Goal: Information Seeking & Learning: Find specific fact

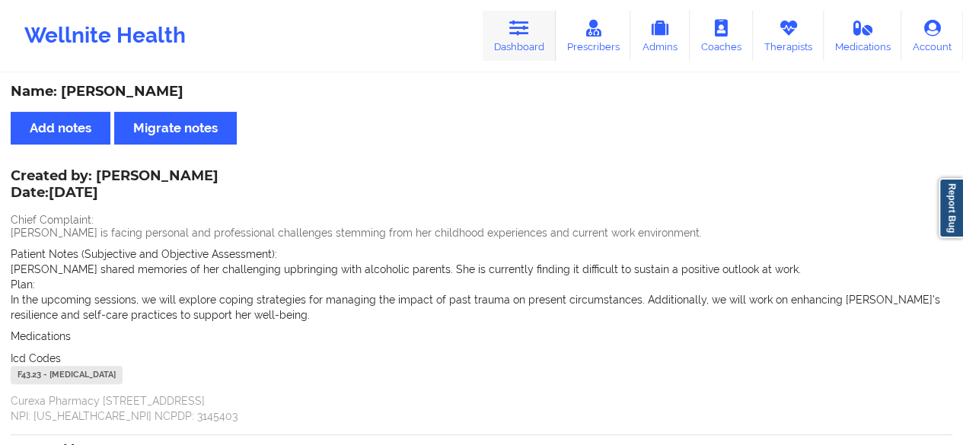
click at [503, 31] on link "Dashboard" at bounding box center [519, 36] width 73 height 50
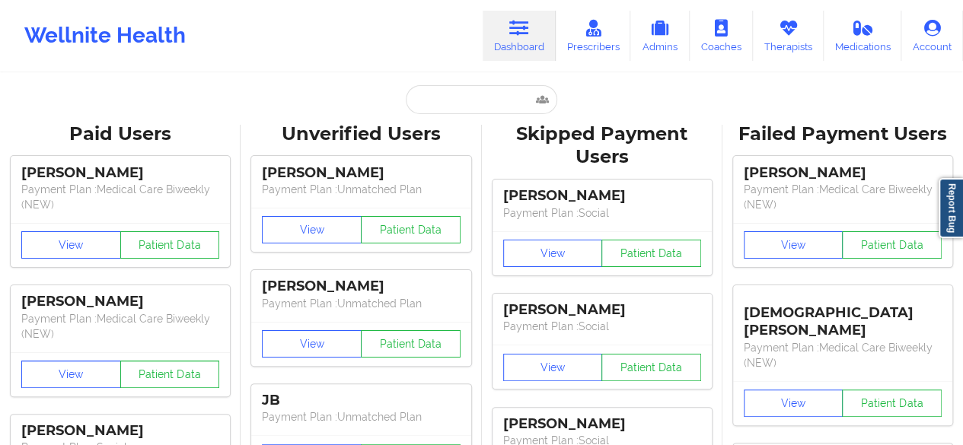
click at [475, 100] on input "text" at bounding box center [481, 99] width 151 height 29
paste input "[EMAIL_ADDRESS][DOMAIN_NAME]"
type input "[EMAIL_ADDRESS][DOMAIN_NAME]"
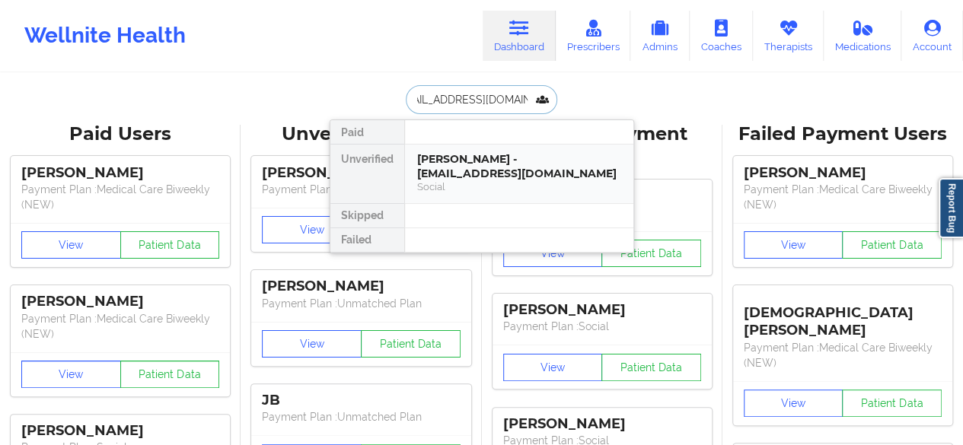
click at [486, 168] on div "[PERSON_NAME] - [EMAIL_ADDRESS][DOMAIN_NAME]" at bounding box center [519, 166] width 204 height 28
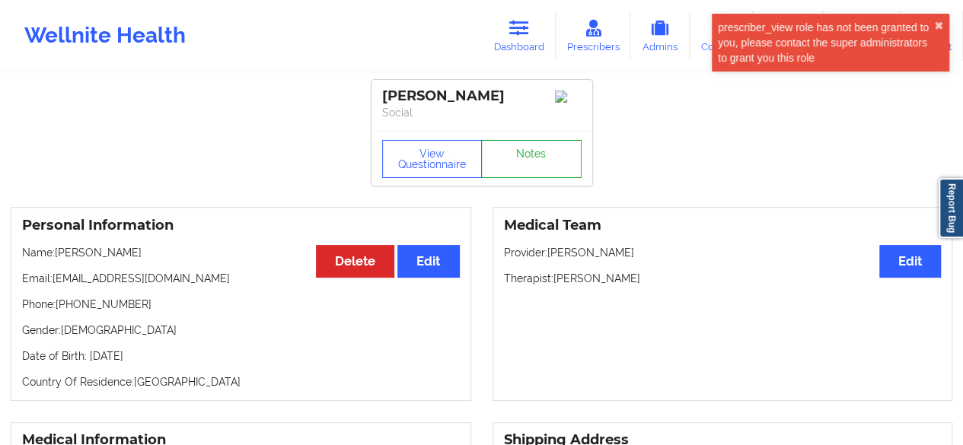
click at [519, 155] on link "Notes" at bounding box center [531, 159] width 101 height 38
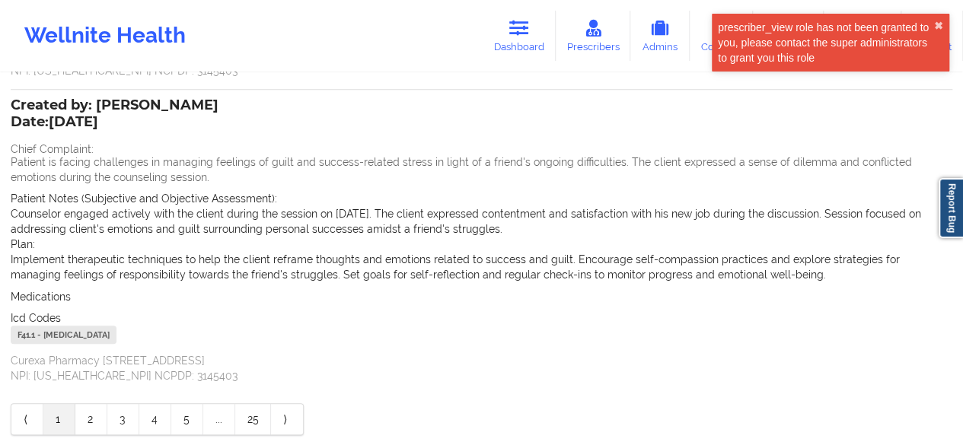
scroll to position [437, 0]
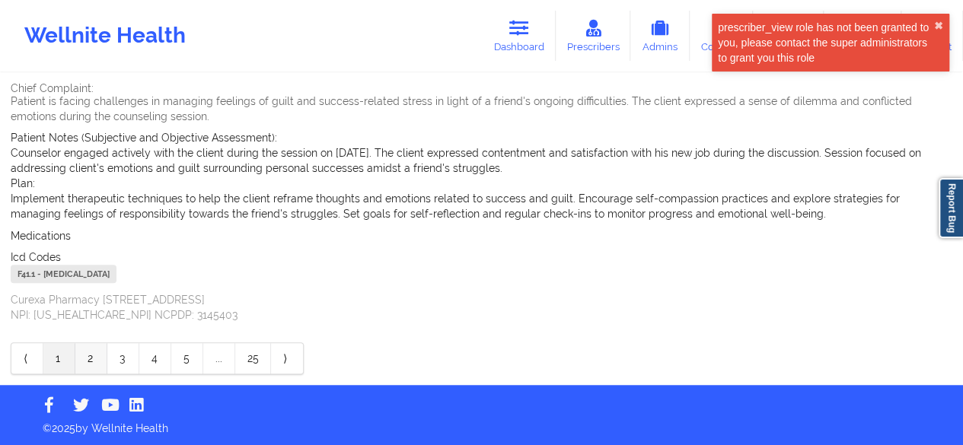
click at [90, 347] on link "2" at bounding box center [91, 358] width 32 height 30
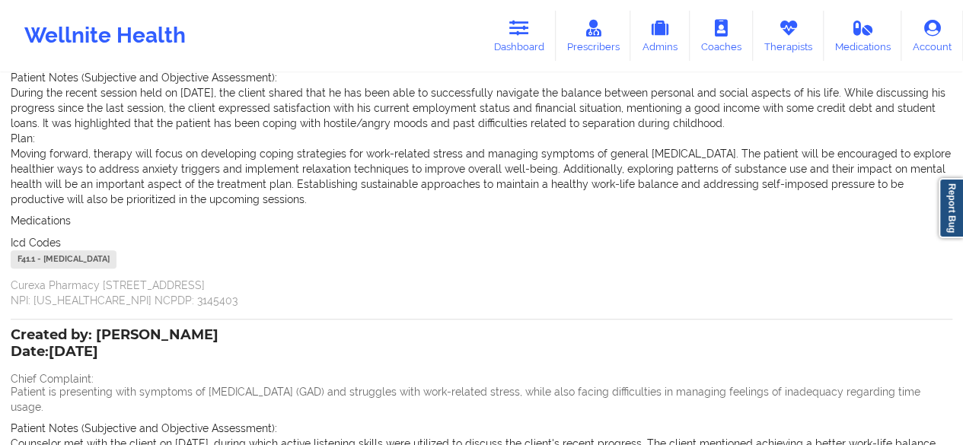
scroll to position [528, 0]
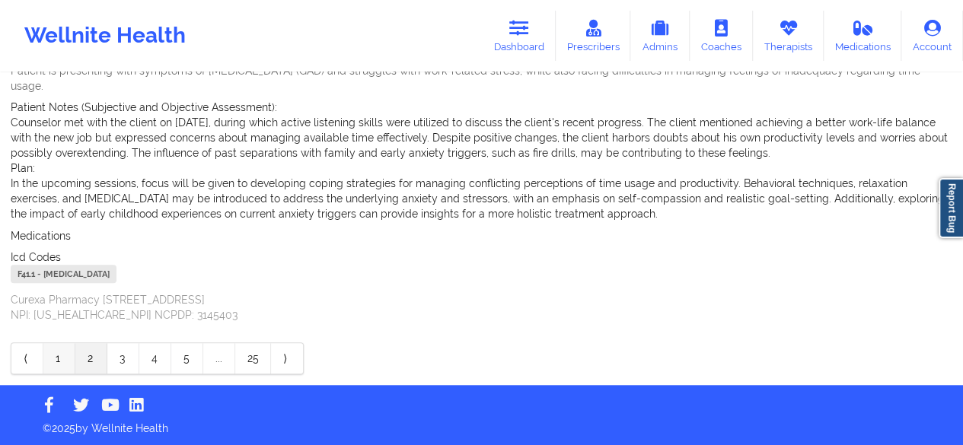
click at [72, 356] on link "1" at bounding box center [59, 358] width 32 height 30
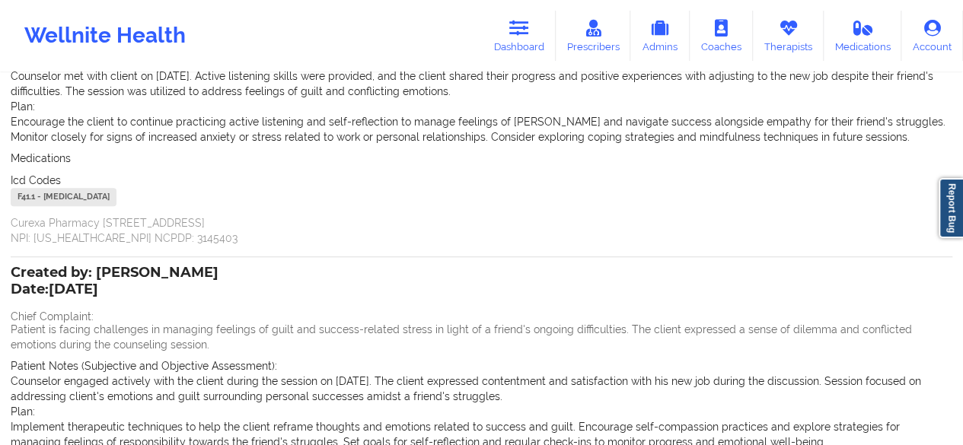
scroll to position [437, 0]
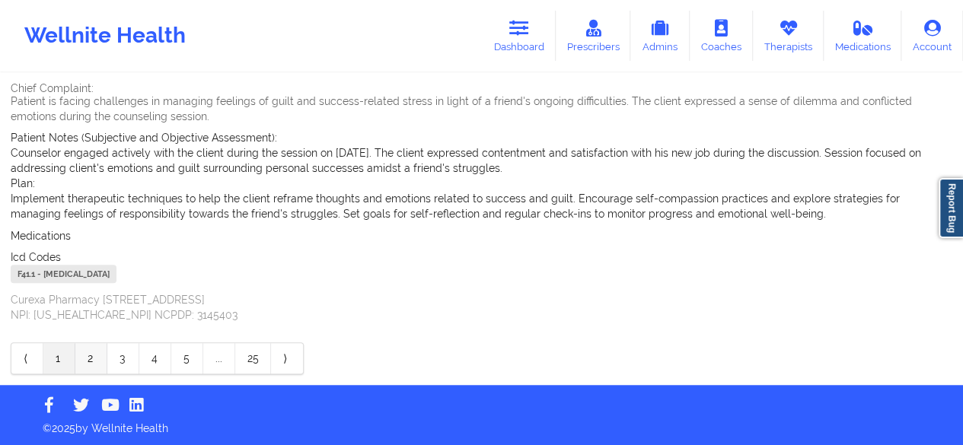
click at [101, 358] on link "2" at bounding box center [91, 358] width 32 height 30
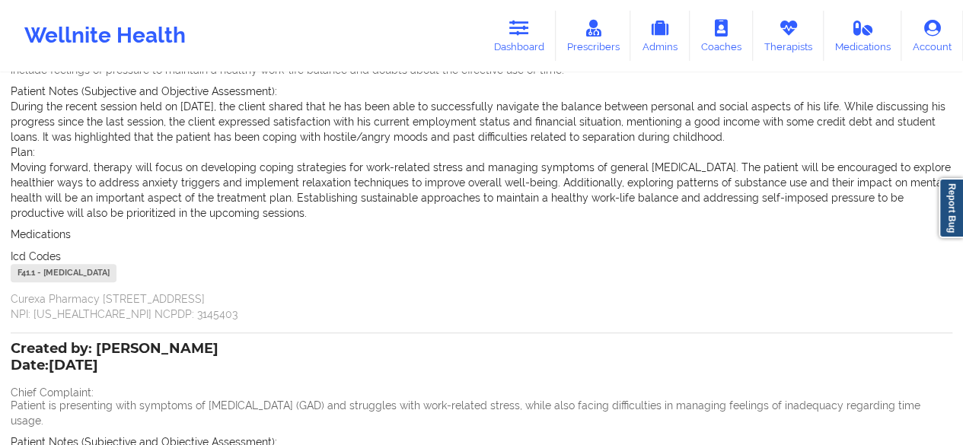
scroll to position [41, 0]
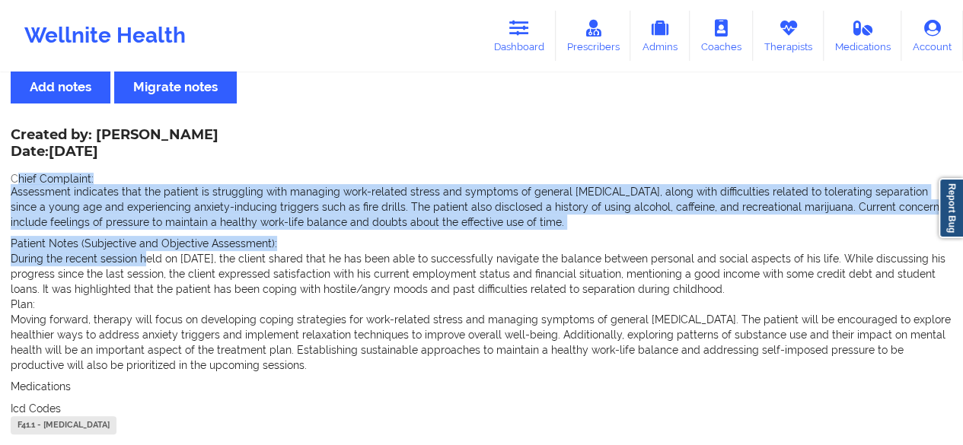
drag, startPoint x: 15, startPoint y: 178, endPoint x: 142, endPoint y: 261, distance: 151.9
click at [142, 261] on div "Created by: [PERSON_NAME] Date: [DATE] Chief Complaint: Assessment indicates th…" at bounding box center [482, 302] width 942 height 344
click at [142, 261] on p "During the recent session held on [DATE], the client shared that he has been ab…" at bounding box center [482, 274] width 942 height 46
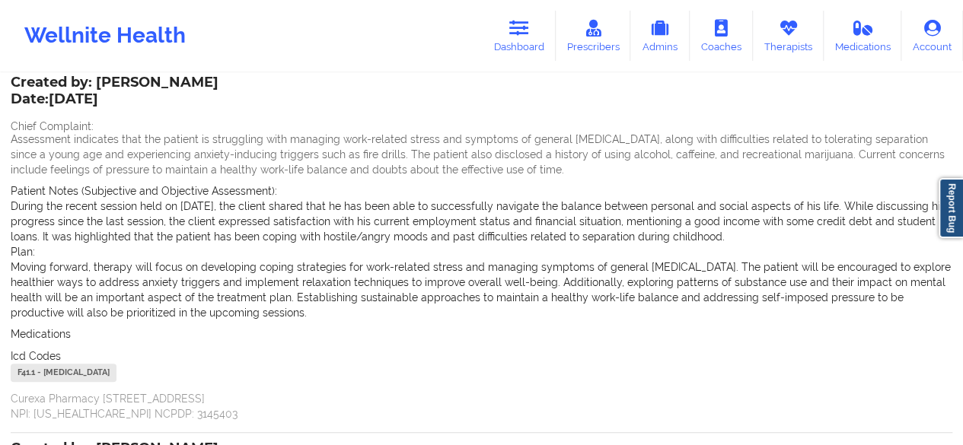
scroll to position [117, 0]
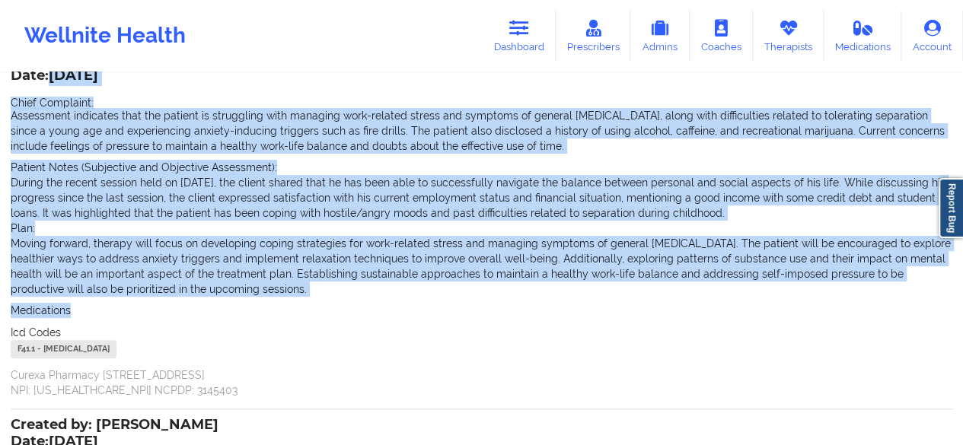
drag, startPoint x: 267, startPoint y: 299, endPoint x: 46, endPoint y: 155, distance: 264.2
click at [46, 139] on div "Created by: [PERSON_NAME] Date: [DATE] Chief Complaint: Assessment indicates th…" at bounding box center [482, 226] width 942 height 344
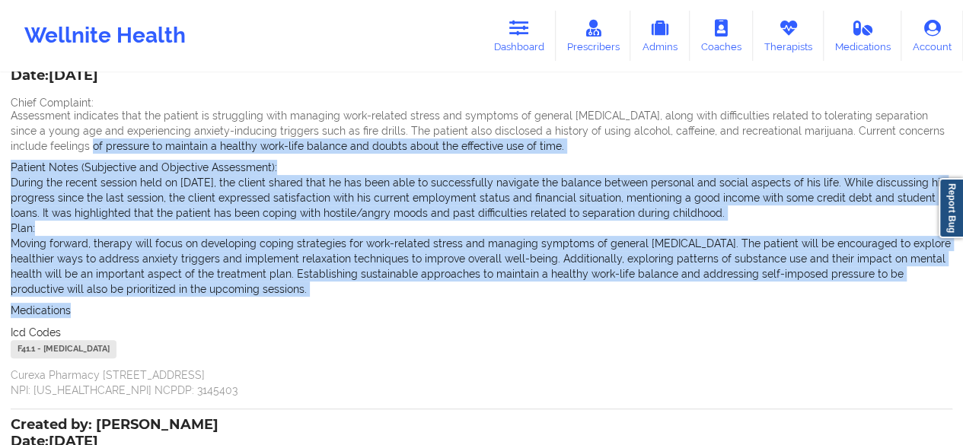
click at [43, 164] on span "Patient Notes (Subjective and Objective Assessment):" at bounding box center [144, 167] width 267 height 12
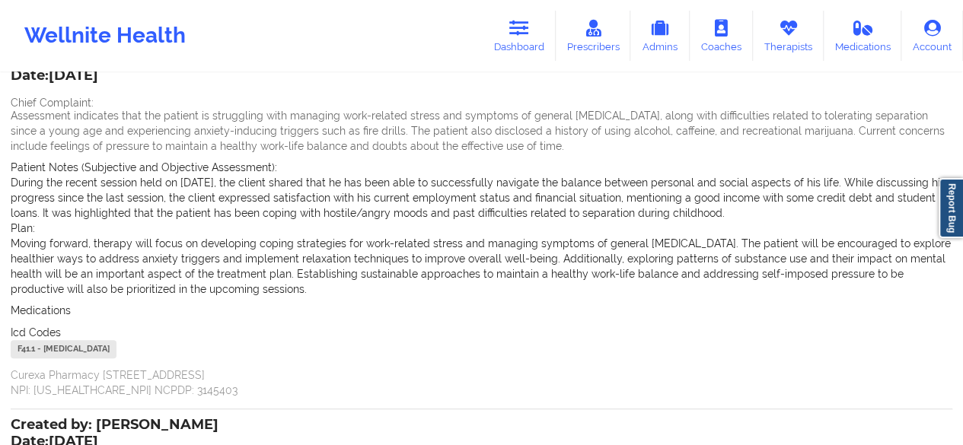
drag, startPoint x: 11, startPoint y: 104, endPoint x: 244, endPoint y: 290, distance: 298.6
click at [244, 290] on div "Created by: [PERSON_NAME] Date: [DATE] Chief Complaint: Assessment indicates th…" at bounding box center [482, 226] width 942 height 344
copy div "Chief Complaint: Assessment indicates that the patient is struggling with manag…"
